Goal: Submit feedback/report problem

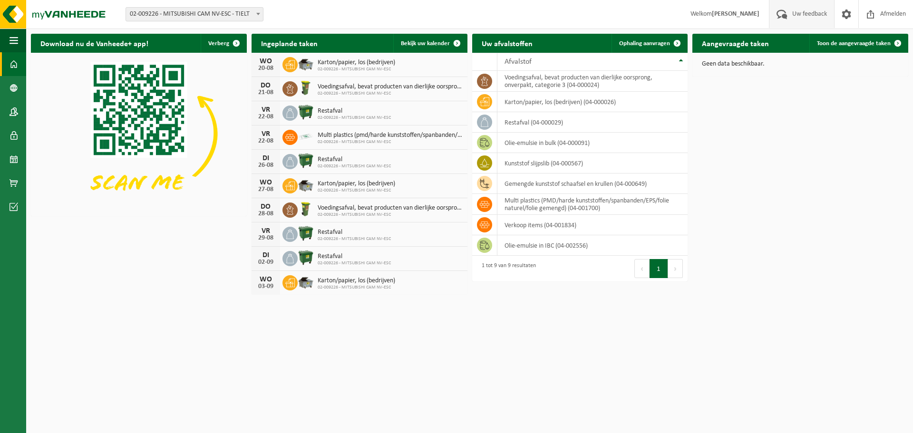
click at [799, 17] on span "Uw feedback" at bounding box center [809, 14] width 39 height 28
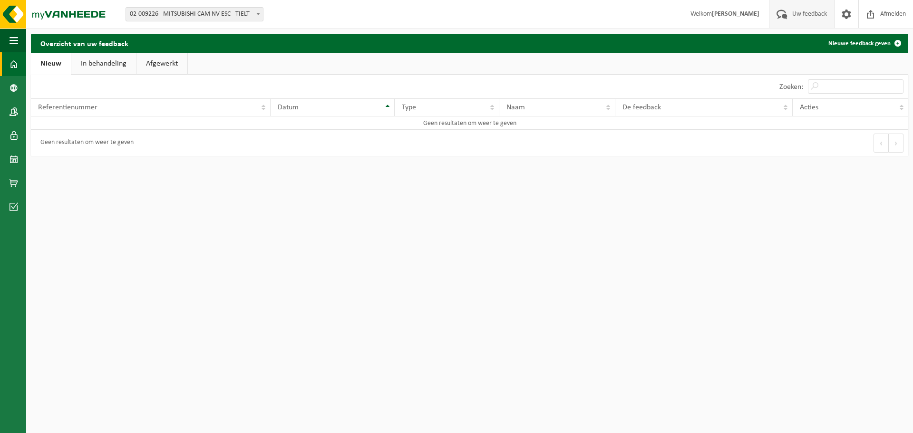
click at [11, 60] on span at bounding box center [14, 64] width 9 height 24
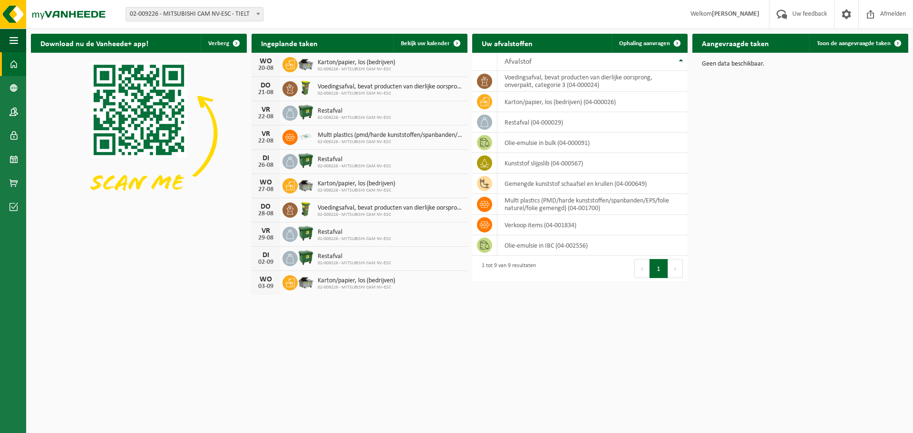
click at [432, 353] on html "Vestiging: 02-009226 - MITSUBISHI CAM NV-ESC - TIELT 02-009226 - MITSUBISHI CAM…" at bounding box center [456, 216] width 913 height 433
